Goal: Transaction & Acquisition: Purchase product/service

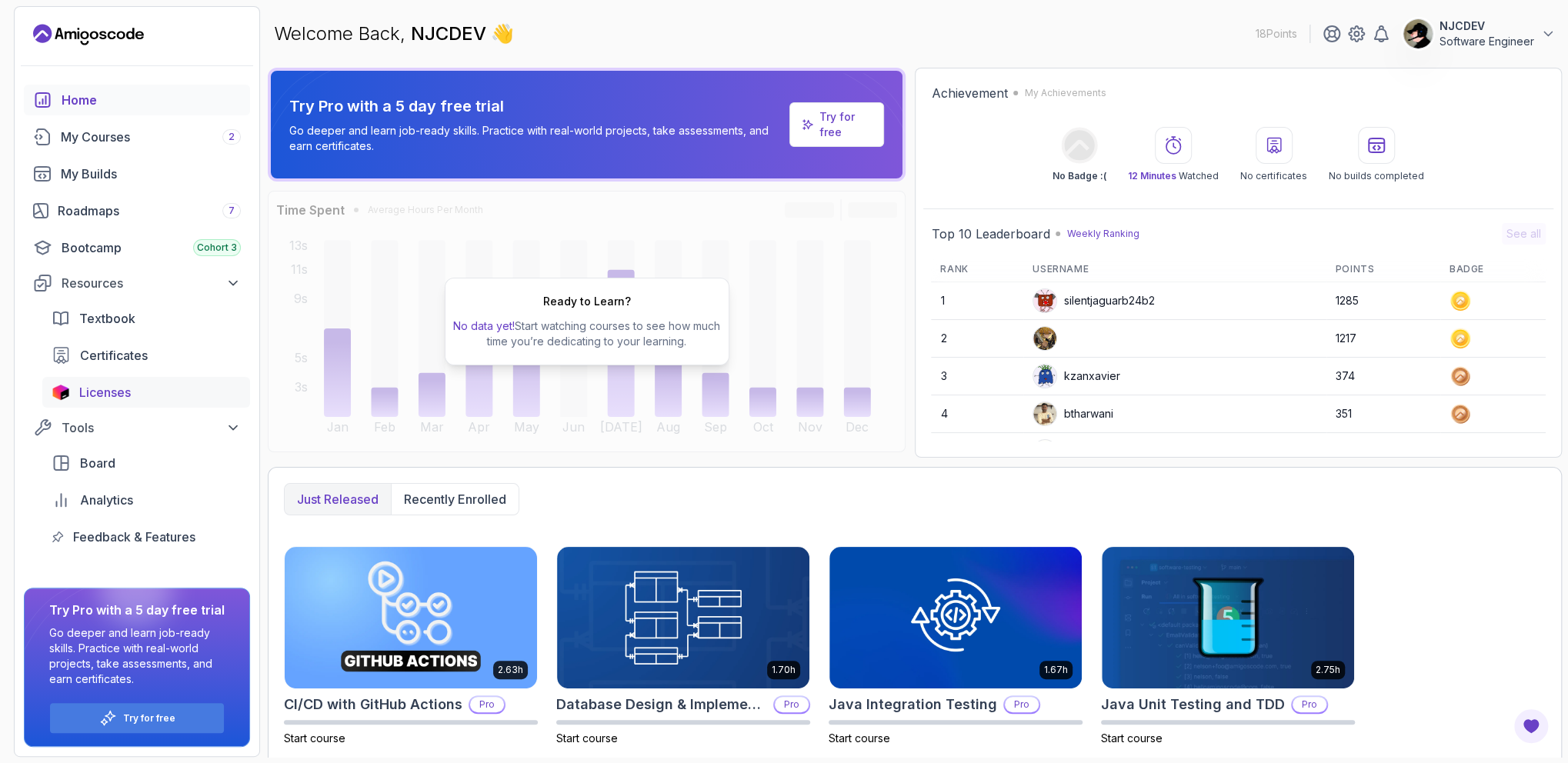
click at [128, 394] on span "Licenses" at bounding box center [105, 392] width 52 height 19
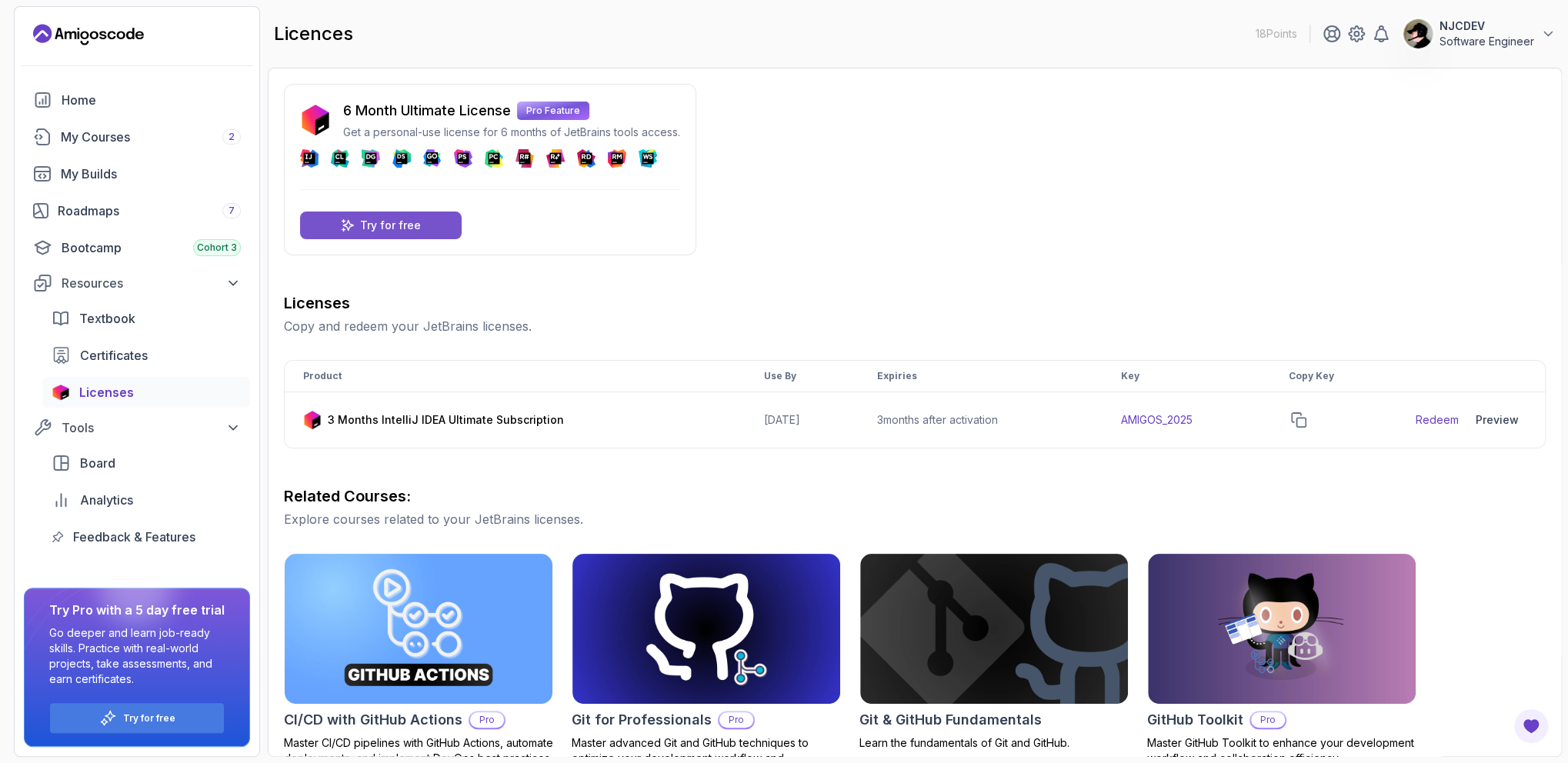
click at [366, 218] on p "Try for free" at bounding box center [390, 225] width 61 height 16
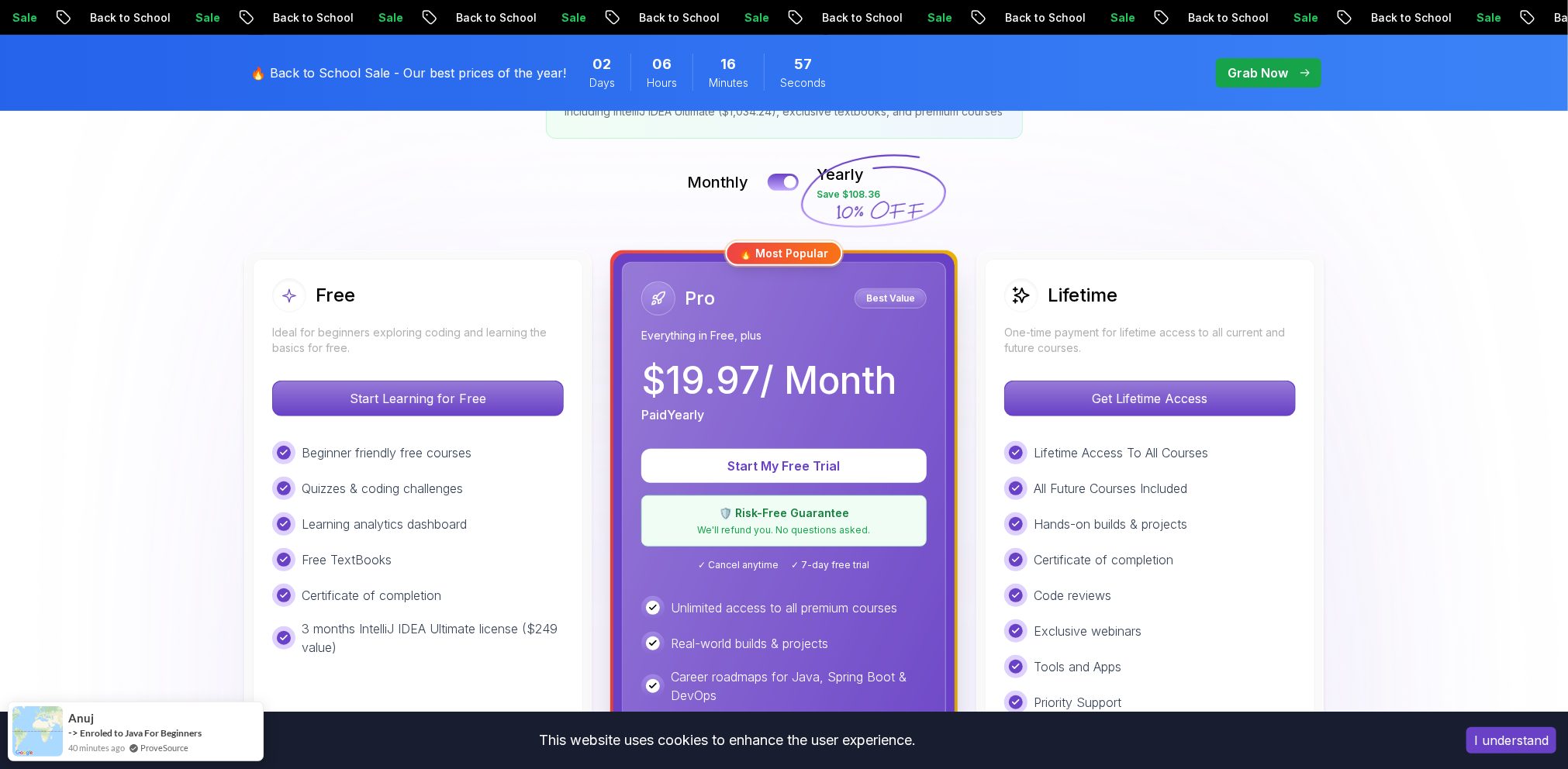
scroll to position [310, 0]
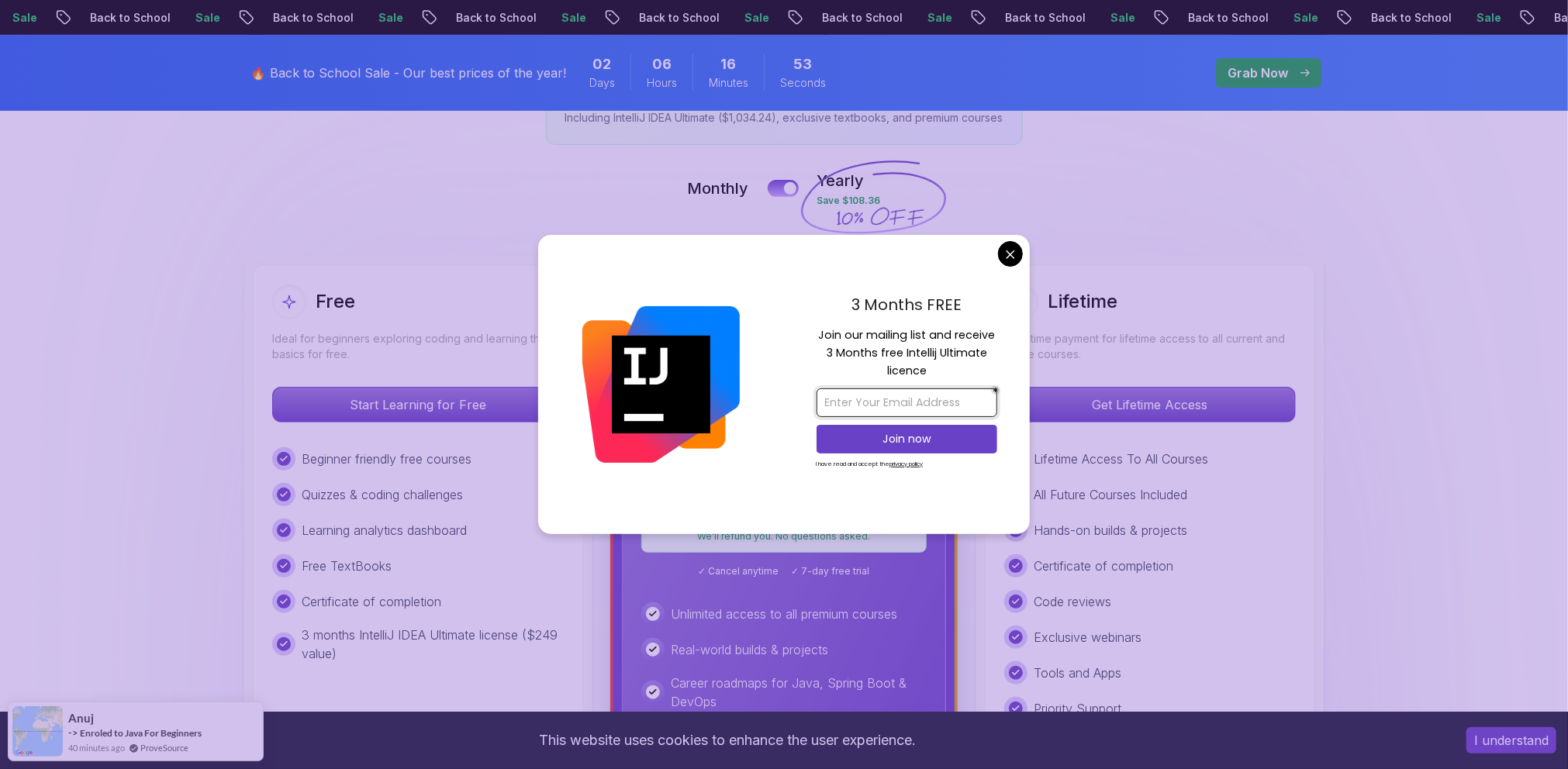
click at [902, 399] on input "email" at bounding box center [906, 402] width 181 height 29
type input "cloetenixon7@gmail.com"
click at [866, 446] on p "Join now" at bounding box center [907, 438] width 147 height 16
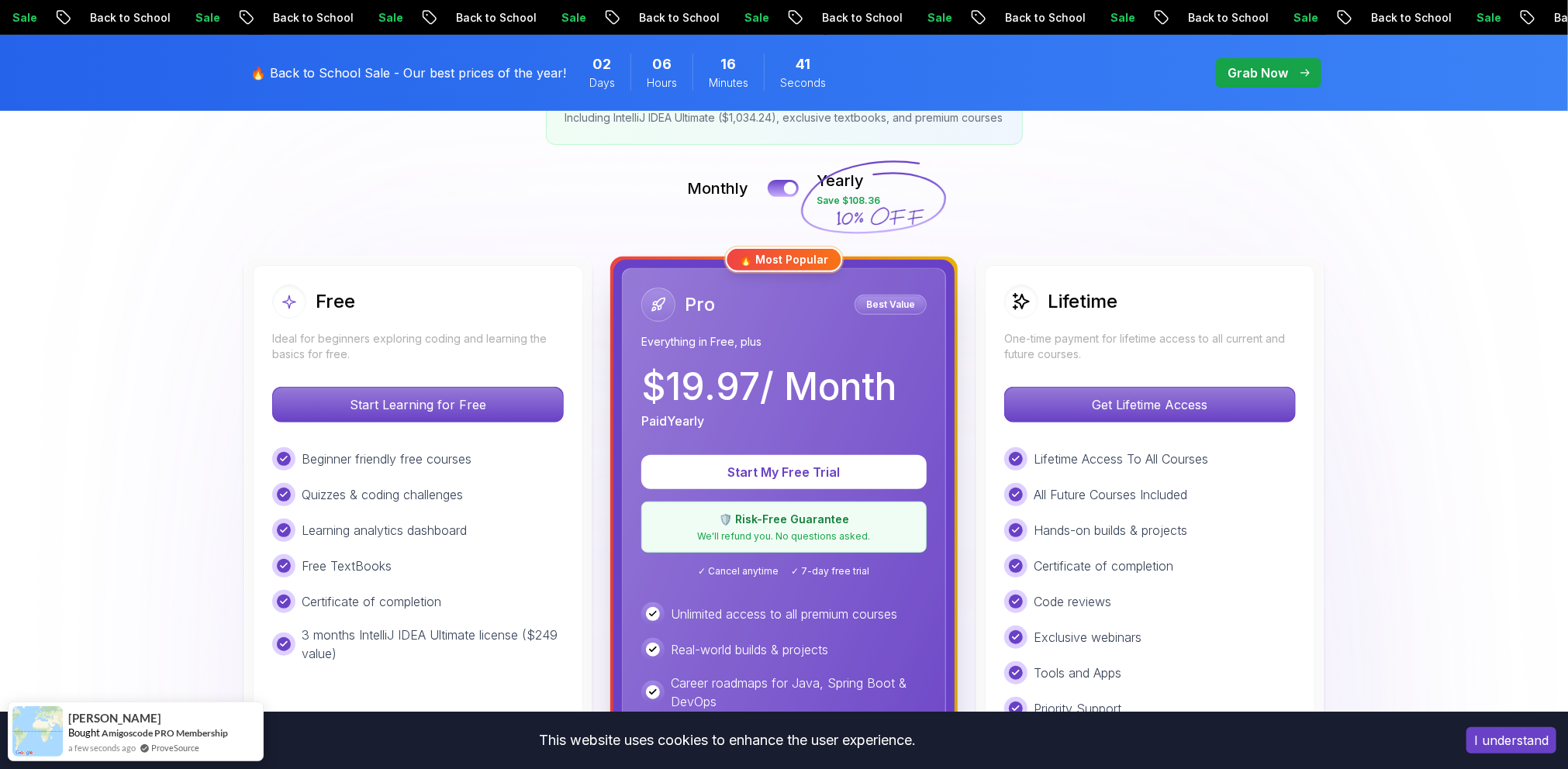
click at [1255, 75] on p "Grab Now" at bounding box center [1257, 73] width 60 height 19
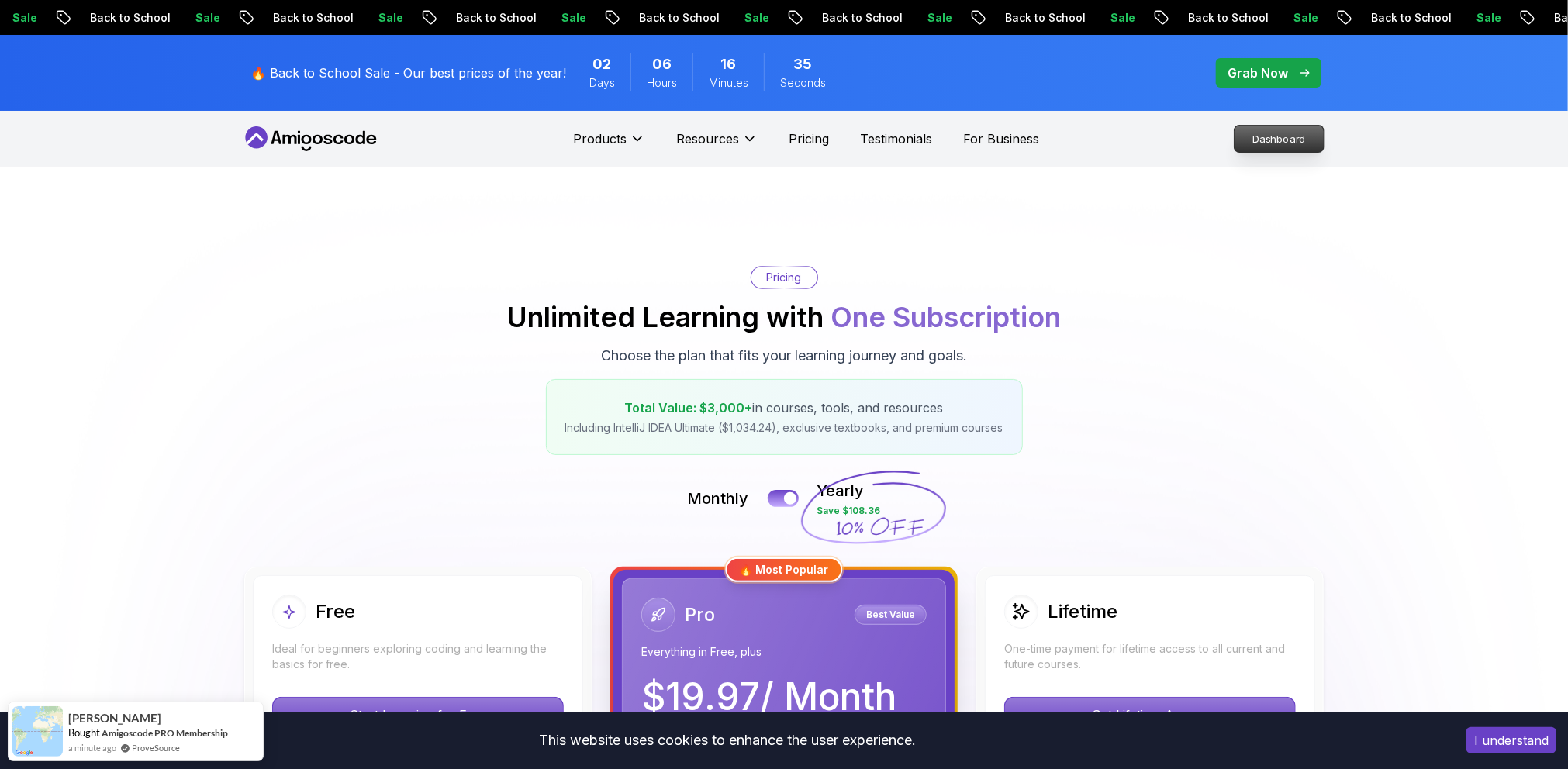
click at [1299, 142] on p "Dashboard" at bounding box center [1279, 138] width 89 height 26
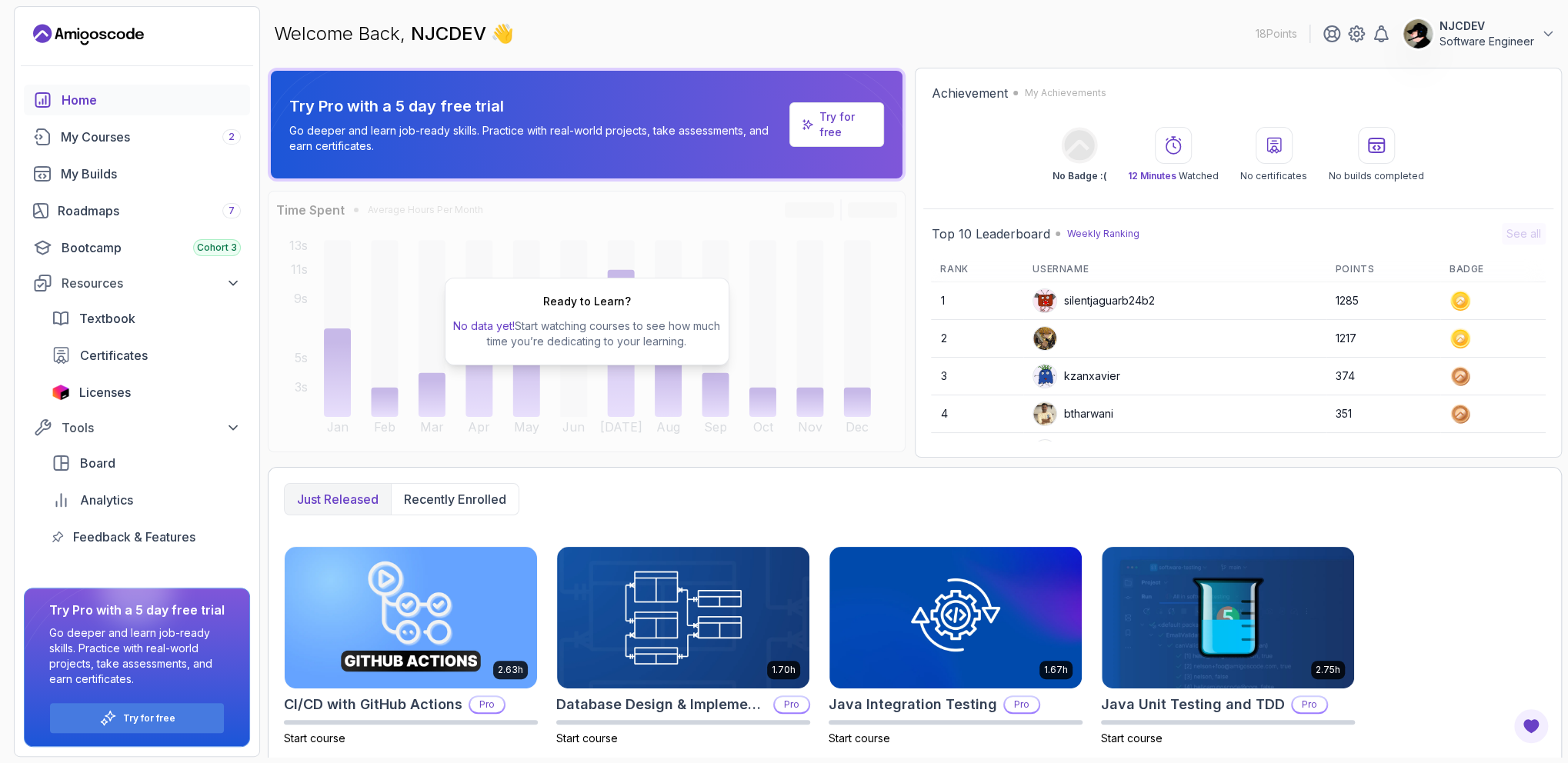
click at [1480, 30] on p "NJCDEV" at bounding box center [1487, 26] width 95 height 16
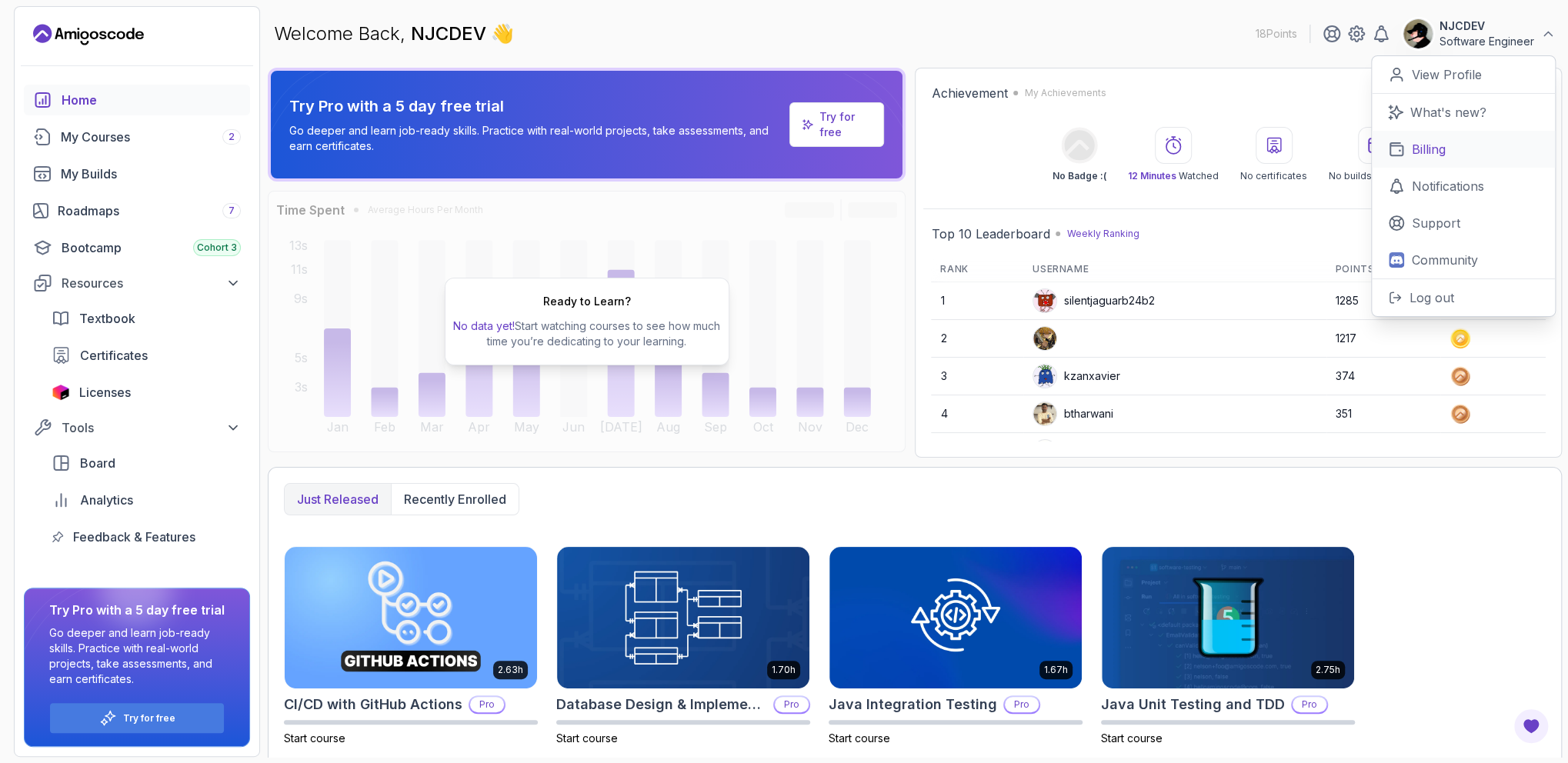
click at [1480, 137] on link "Billing" at bounding box center [1463, 149] width 183 height 37
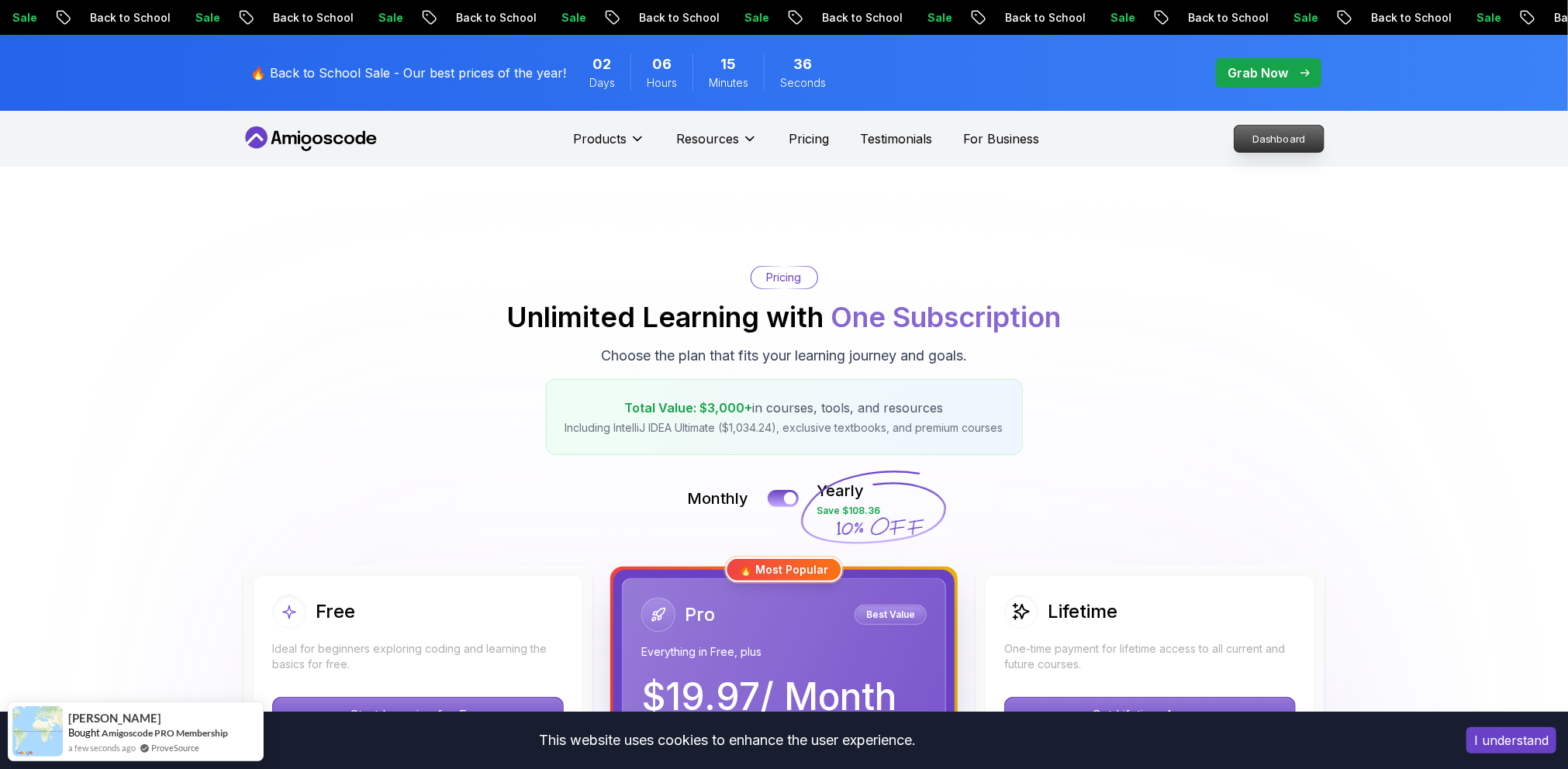
click at [1319, 130] on p "Dashboard" at bounding box center [1279, 138] width 89 height 26
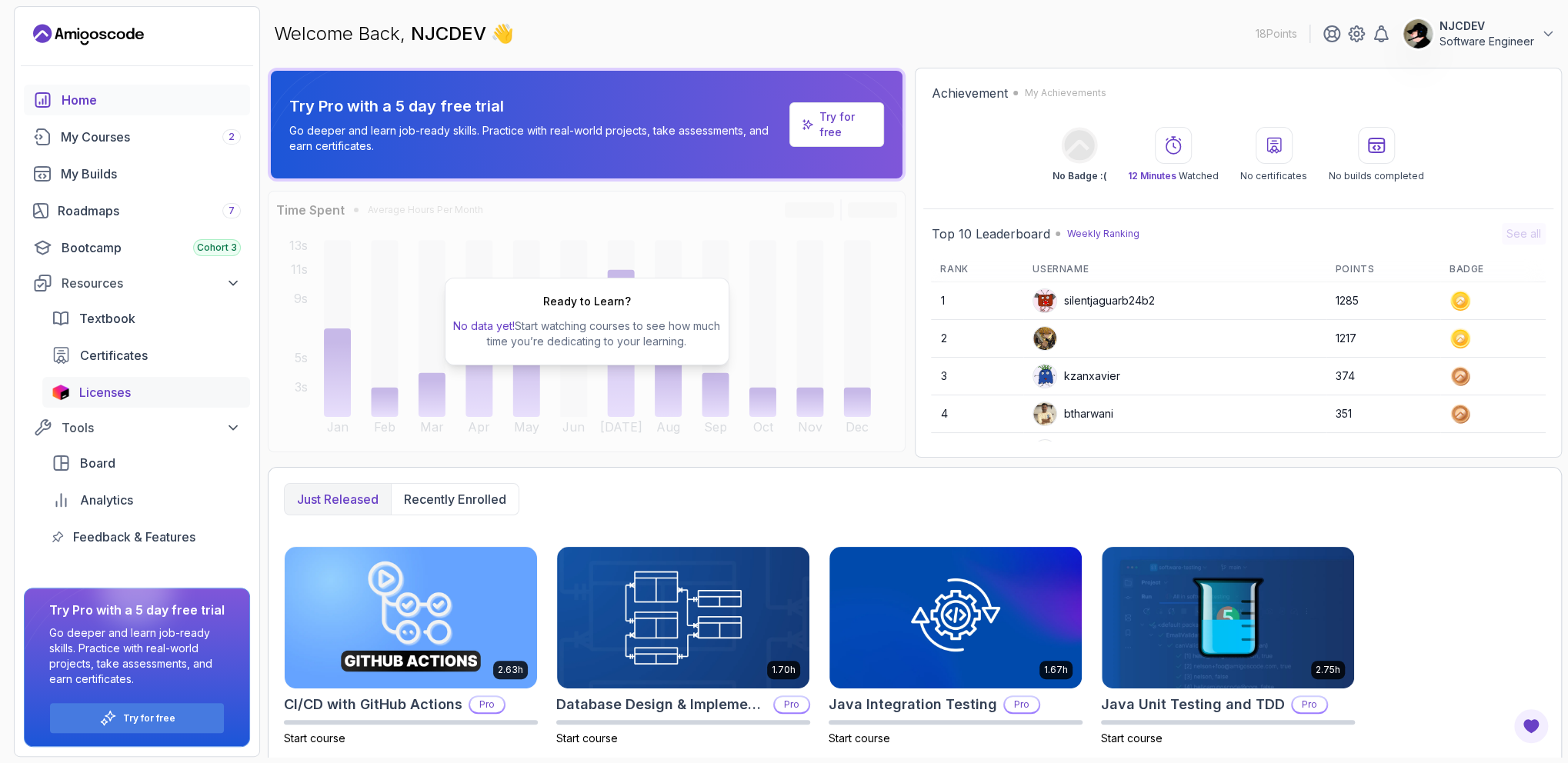
click at [136, 387] on div "Licenses" at bounding box center [159, 392] width 161 height 19
